Goal: Transaction & Acquisition: Purchase product/service

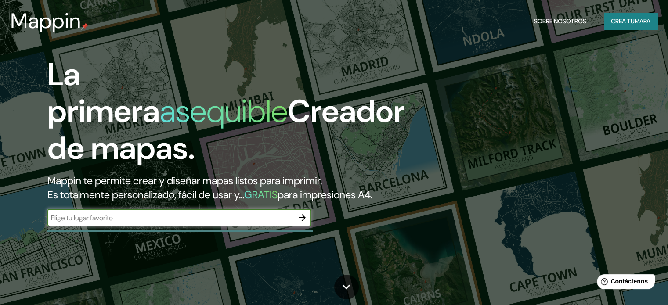
click at [194, 223] on input "text" at bounding box center [170, 218] width 246 height 10
type input "edificio [GEOGRAPHIC_DATA]"
click at [299, 226] on button "button" at bounding box center [302, 218] width 18 height 18
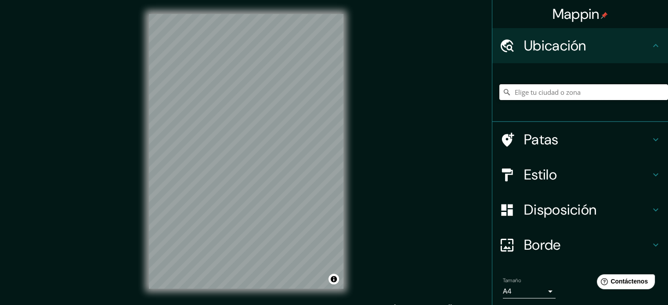
click at [510, 92] on input "Elige tu ciudad o zona" at bounding box center [583, 92] width 169 height 16
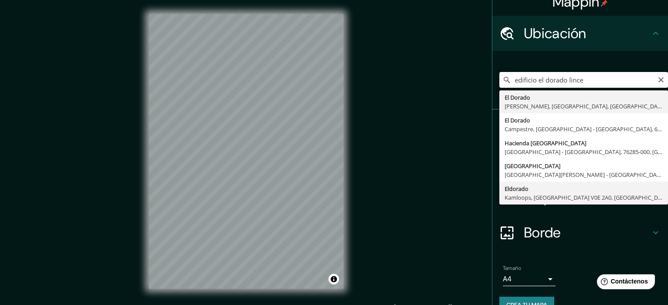
scroll to position [30, 0]
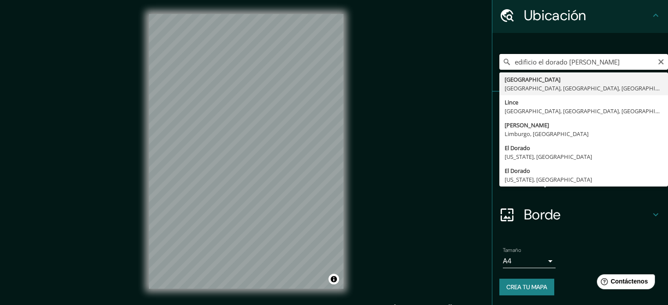
drag, startPoint x: 560, startPoint y: 61, endPoint x: 476, endPoint y: 88, distance: 88.6
click at [476, 88] on div "Mappin Ubicación edificio el dorado [PERSON_NAME][GEOGRAPHIC_DATA], [GEOGRAPHIC…" at bounding box center [334, 158] width 668 height 317
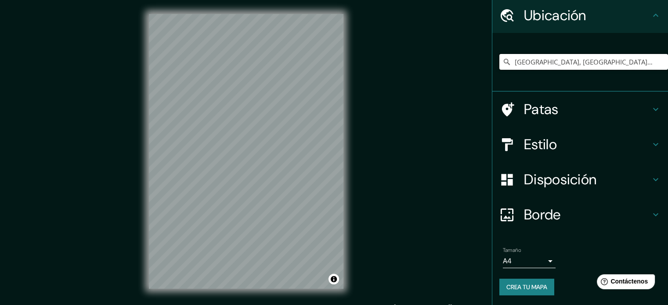
drag, startPoint x: 635, startPoint y: 59, endPoint x: 541, endPoint y: 76, distance: 95.5
click at [541, 76] on div "[GEOGRAPHIC_DATA], [GEOGRAPHIC_DATA], [GEOGRAPHIC_DATA], [GEOGRAPHIC_DATA]" at bounding box center [583, 62] width 169 height 44
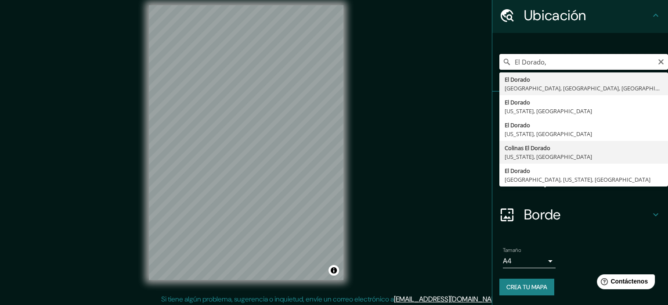
scroll to position [11, 0]
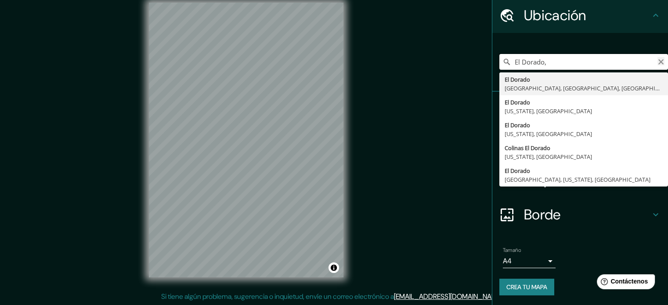
type input "El Dorado,"
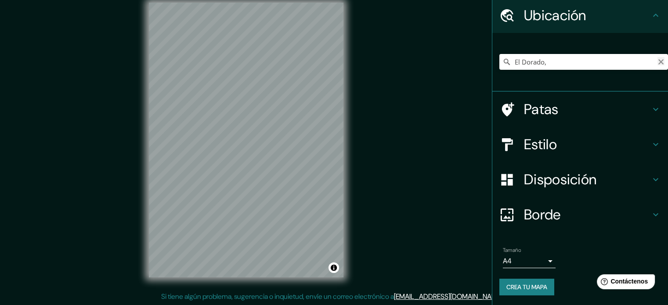
click at [657, 61] on icon "Claro" at bounding box center [660, 61] width 7 height 7
click at [585, 146] on h4 "Estilo" at bounding box center [587, 145] width 126 height 18
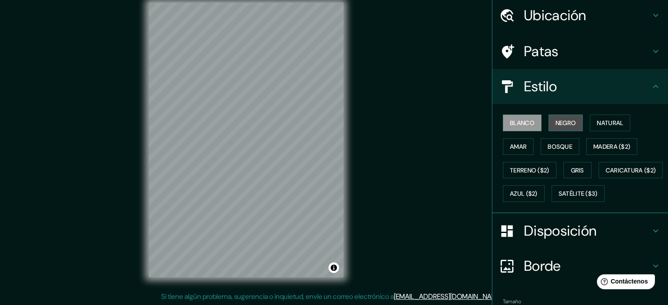
click at [561, 124] on font "Negro" at bounding box center [565, 123] width 21 height 8
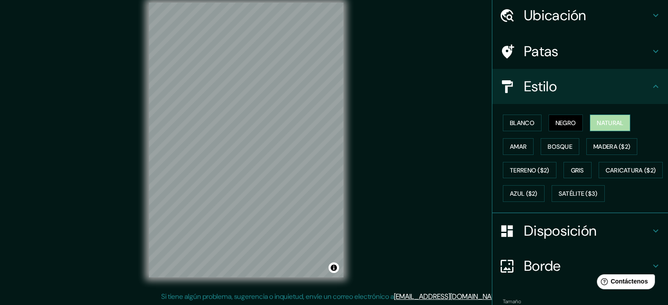
click at [608, 128] on button "Natural" at bounding box center [609, 123] width 40 height 17
